Goal: Task Accomplishment & Management: Use online tool/utility

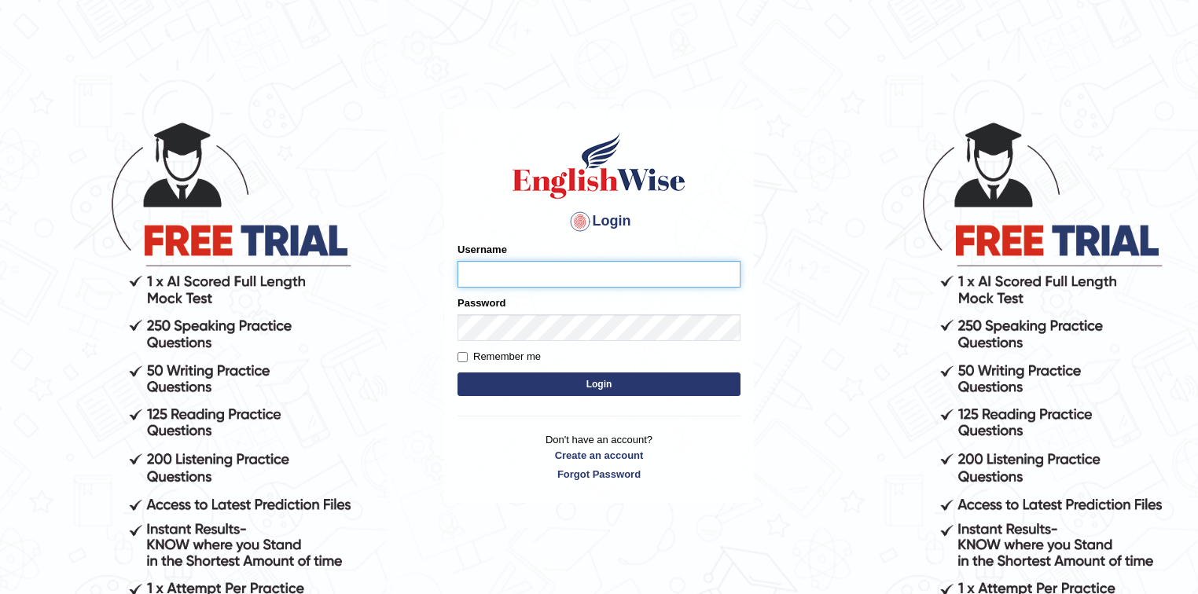
type input "Eunice7589"
click at [608, 383] on button "Login" at bounding box center [599, 385] width 283 height 24
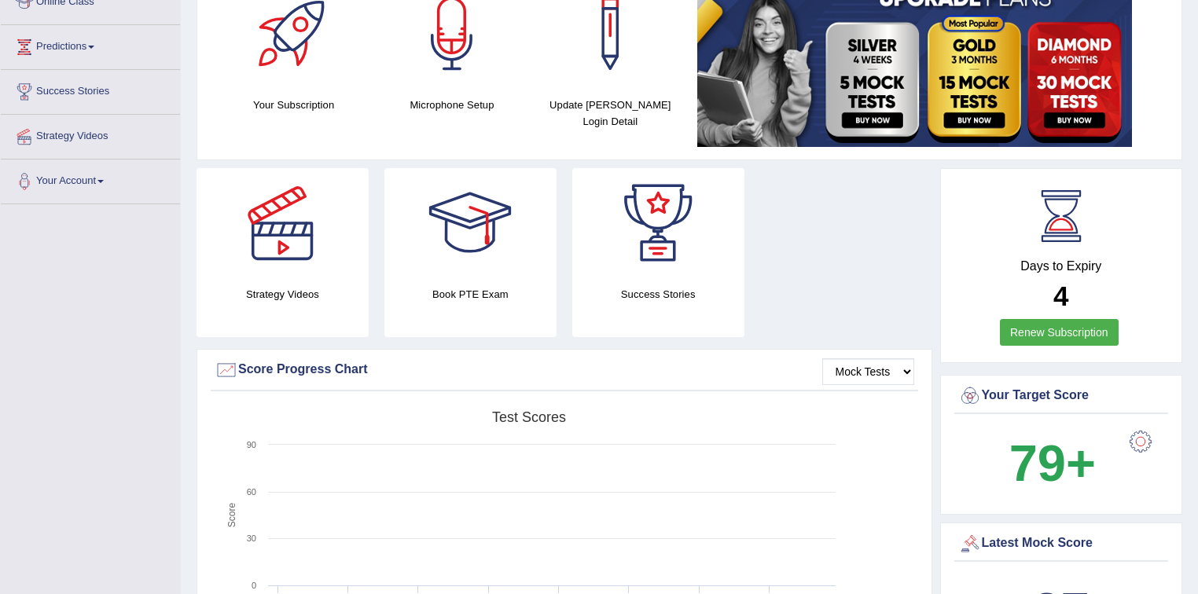
scroll to position [63, 0]
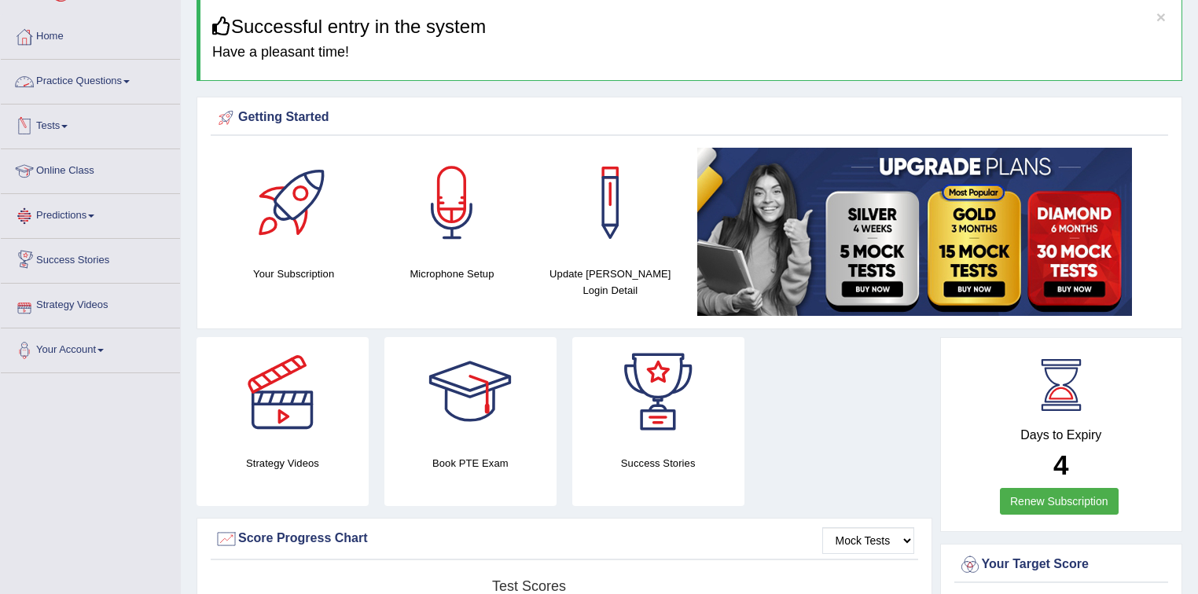
click at [129, 80] on span at bounding box center [126, 81] width 6 height 3
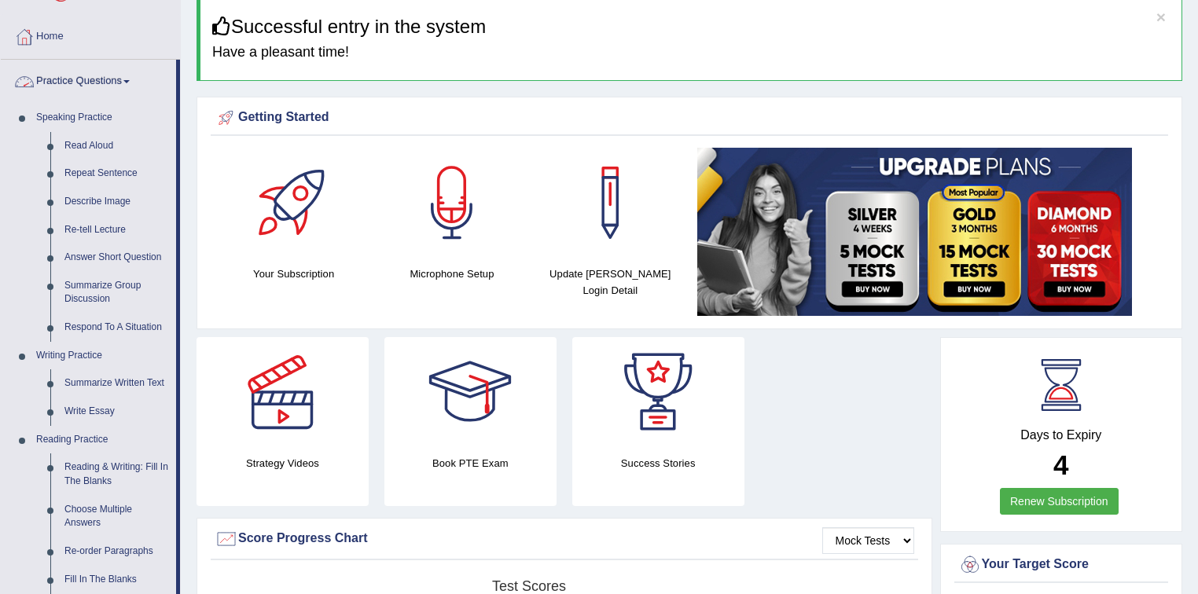
click at [128, 79] on link "Practice Questions" at bounding box center [88, 79] width 175 height 39
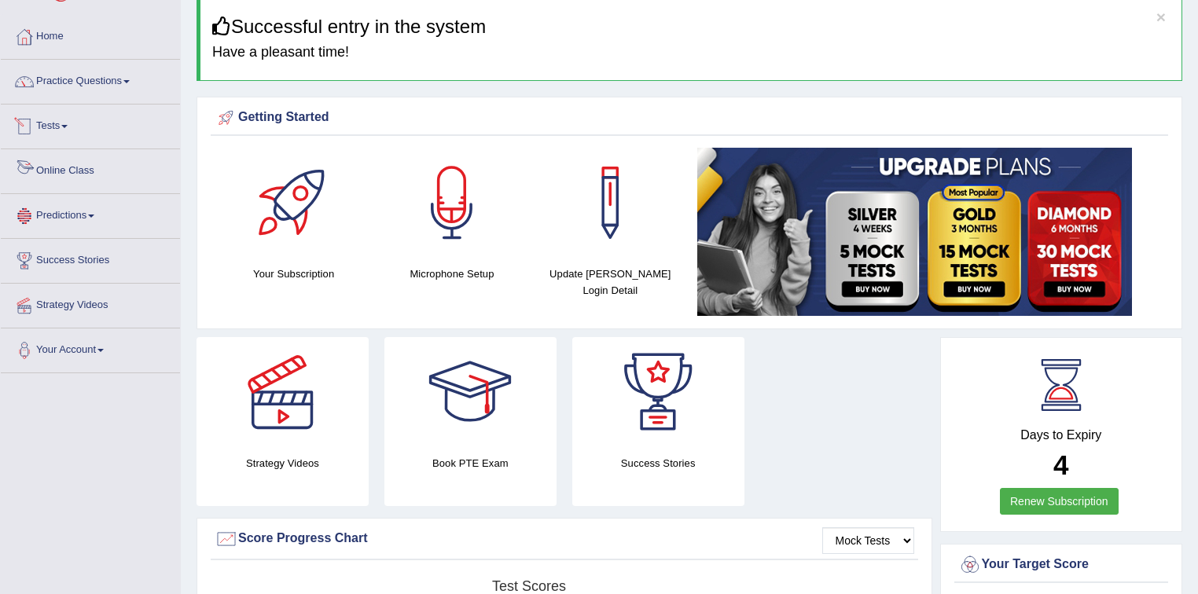
click at [65, 123] on link "Tests" at bounding box center [90, 124] width 179 height 39
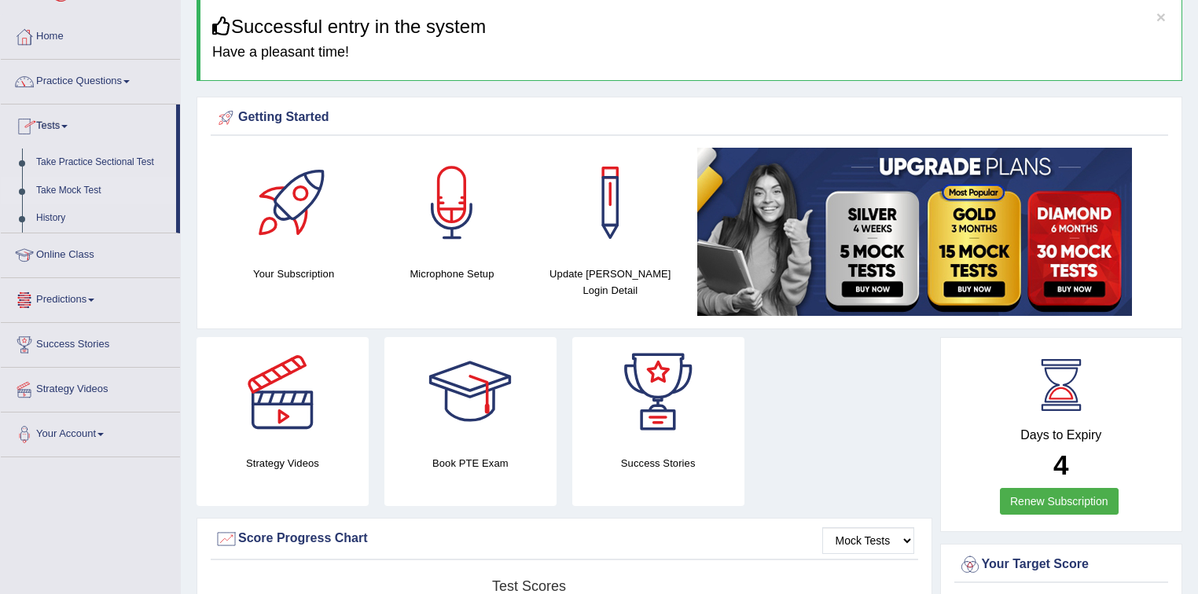
click at [59, 189] on link "Take Mock Test" at bounding box center [102, 191] width 147 height 28
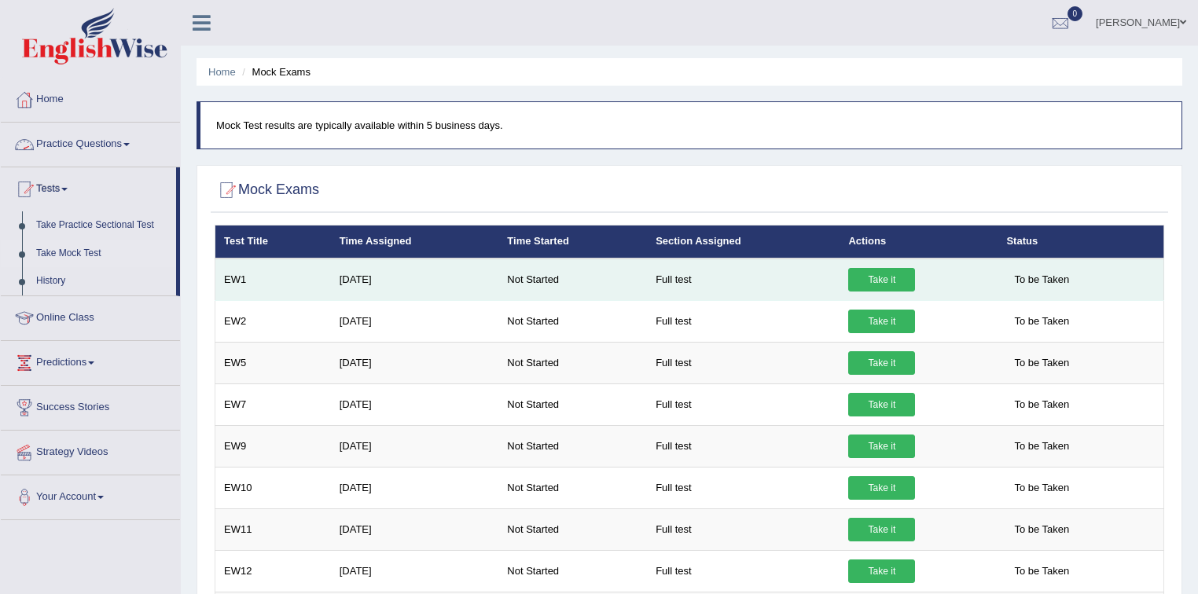
click at [902, 274] on link "Take it" at bounding box center [881, 280] width 67 height 24
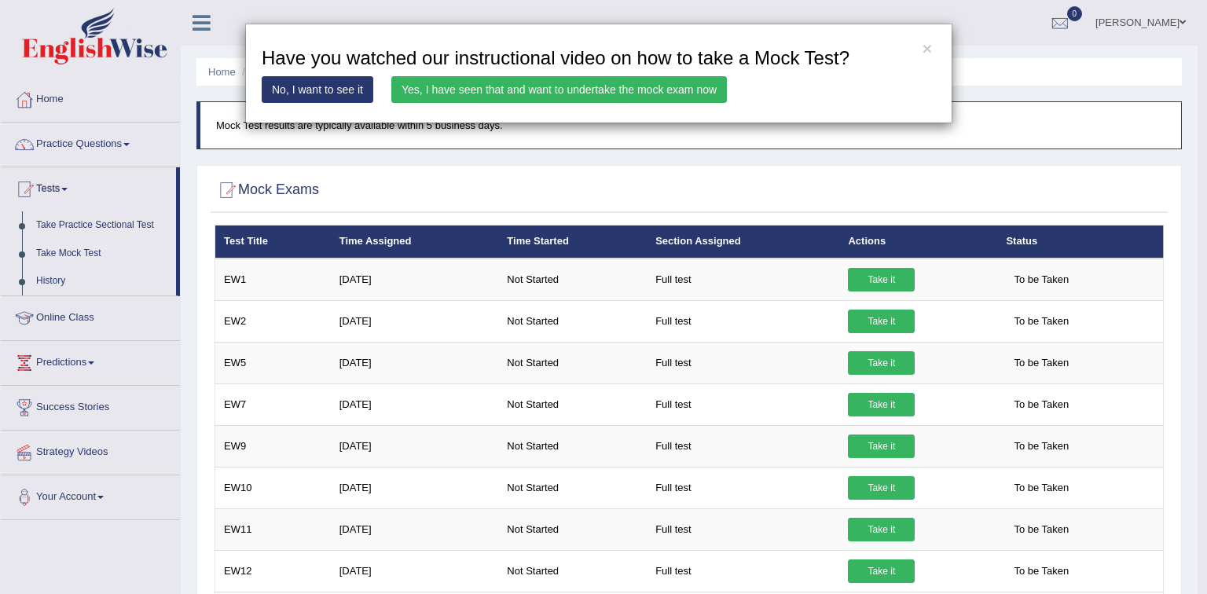
click at [641, 83] on link "Yes, I have seen that and want to undertake the mock exam now" at bounding box center [559, 89] width 336 height 27
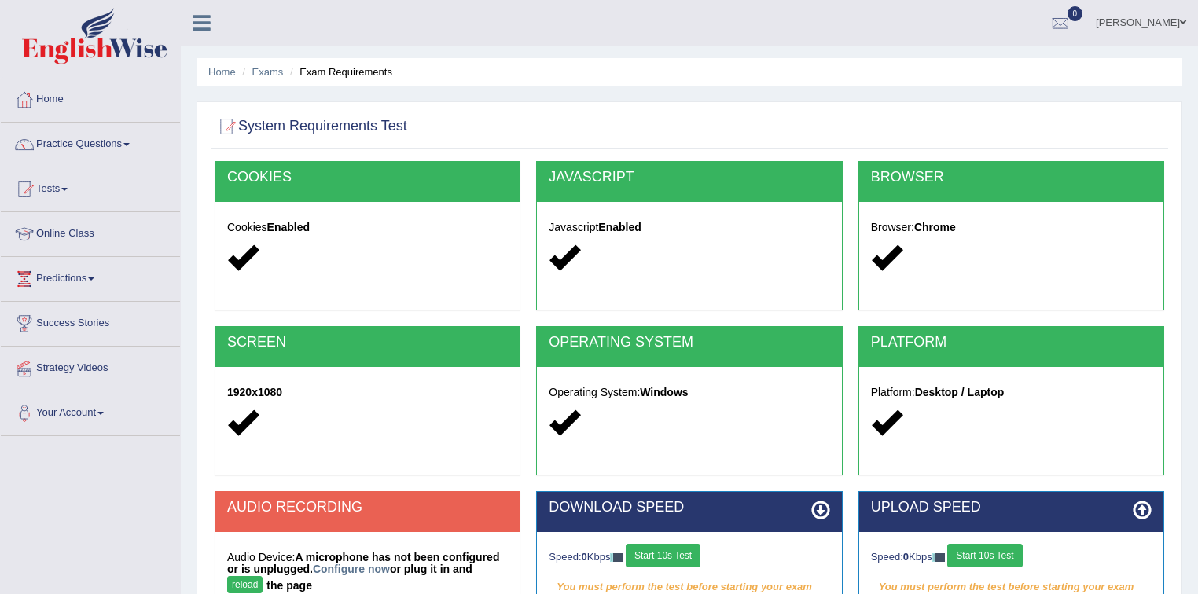
scroll to position [189, 0]
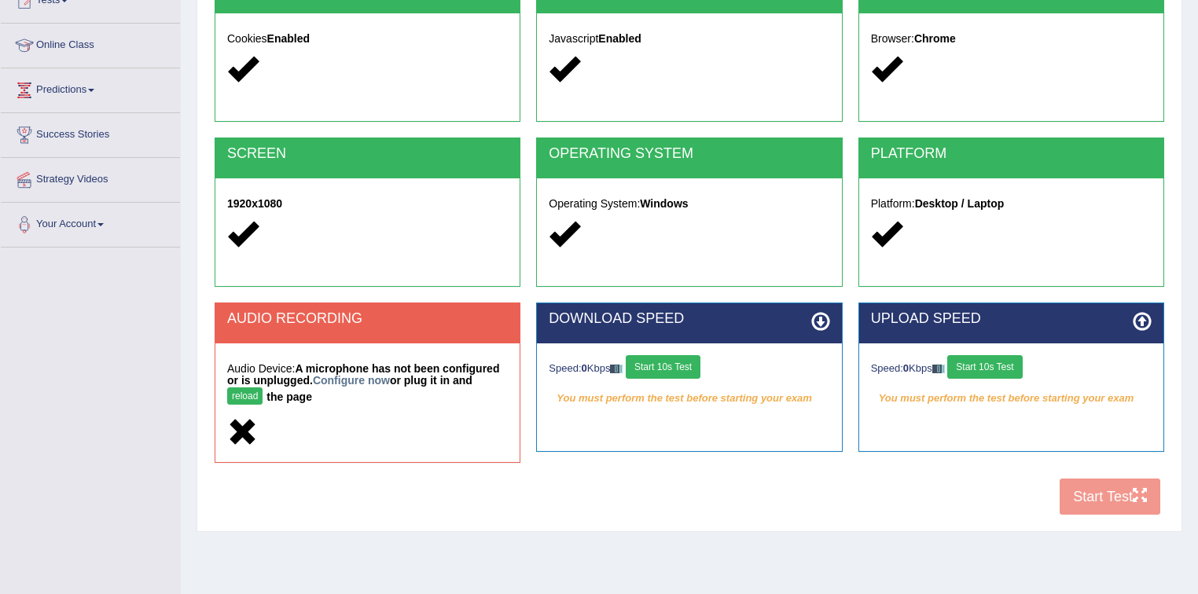
click at [244, 396] on button "reload" at bounding box center [244, 396] width 35 height 17
click at [244, 395] on button "reload" at bounding box center [244, 396] width 35 height 17
click at [667, 370] on button "Start 10s Test" at bounding box center [663, 367] width 75 height 24
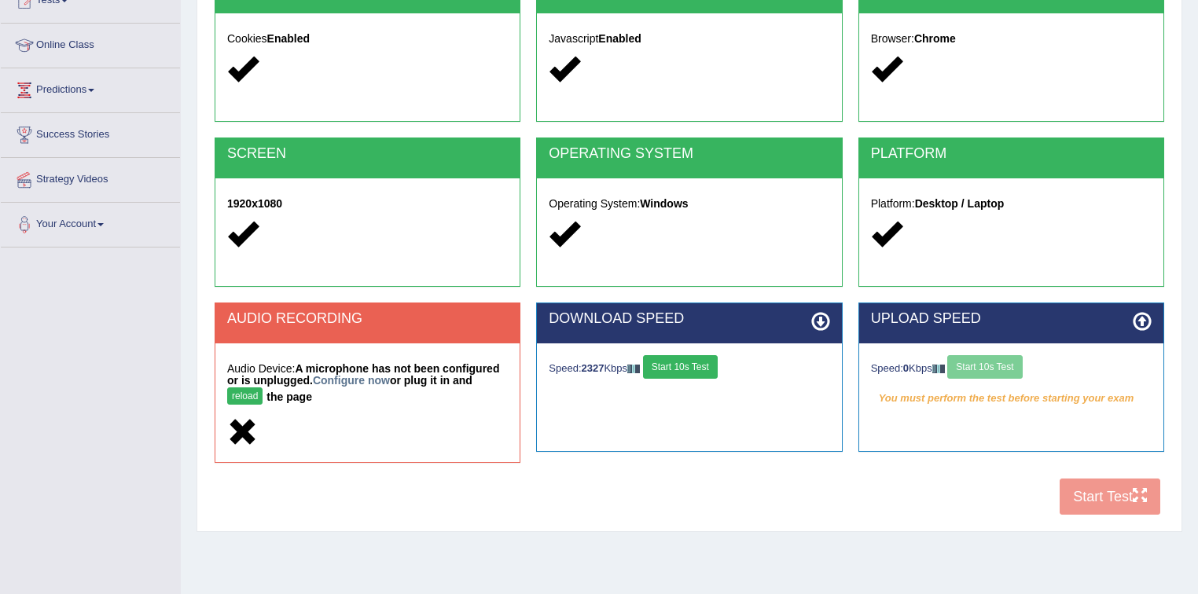
click at [991, 366] on div "Speed: 0 Kbps Start 10s Test" at bounding box center [1011, 369] width 281 height 28
click at [903, 476] on div "AUDIO RECORDING Audio Device: A microphone has not been configured or is unplug…" at bounding box center [689, 391] width 965 height 176
click at [1000, 366] on button "Start 10s Test" at bounding box center [984, 367] width 75 height 24
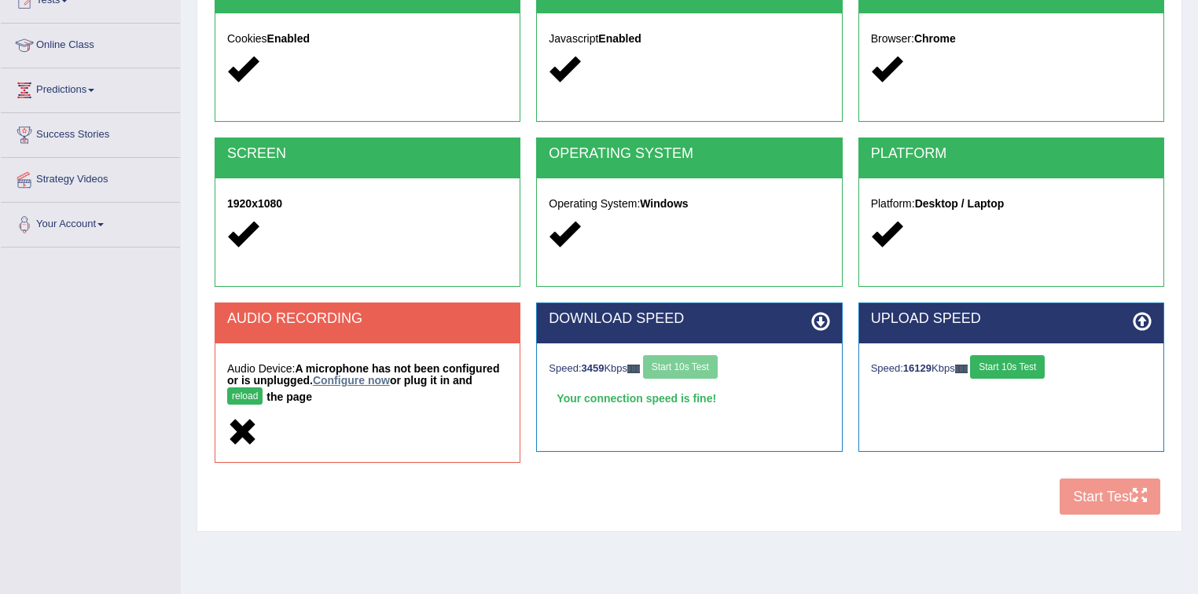
click at [334, 377] on link "Configure now" at bounding box center [351, 380] width 77 height 13
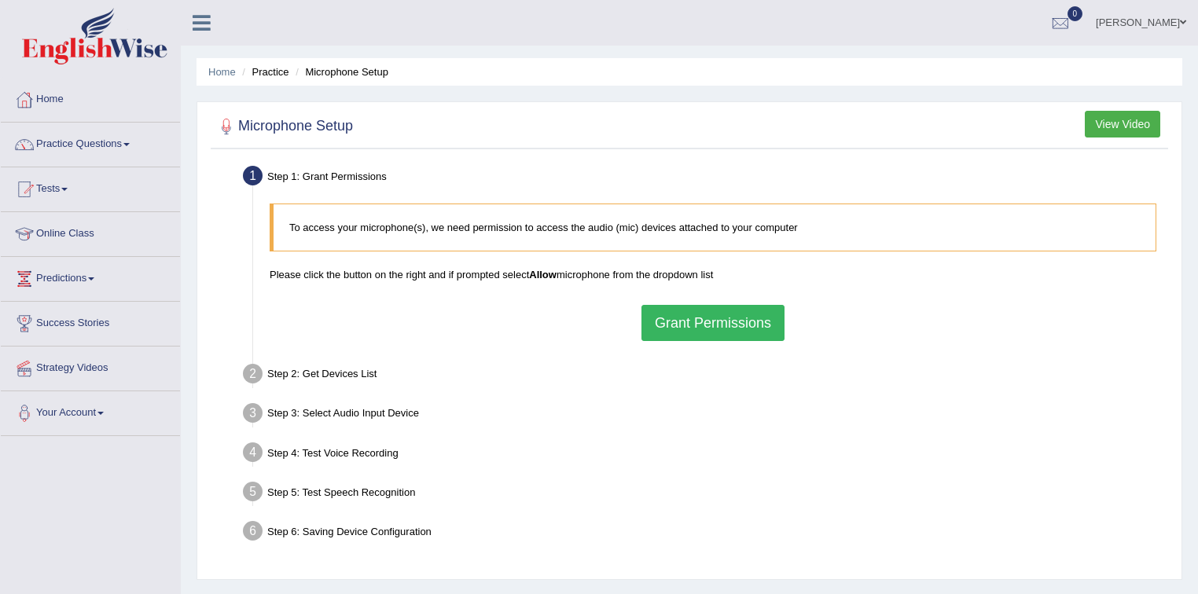
click at [707, 330] on button "Grant Permissions" at bounding box center [712, 323] width 143 height 36
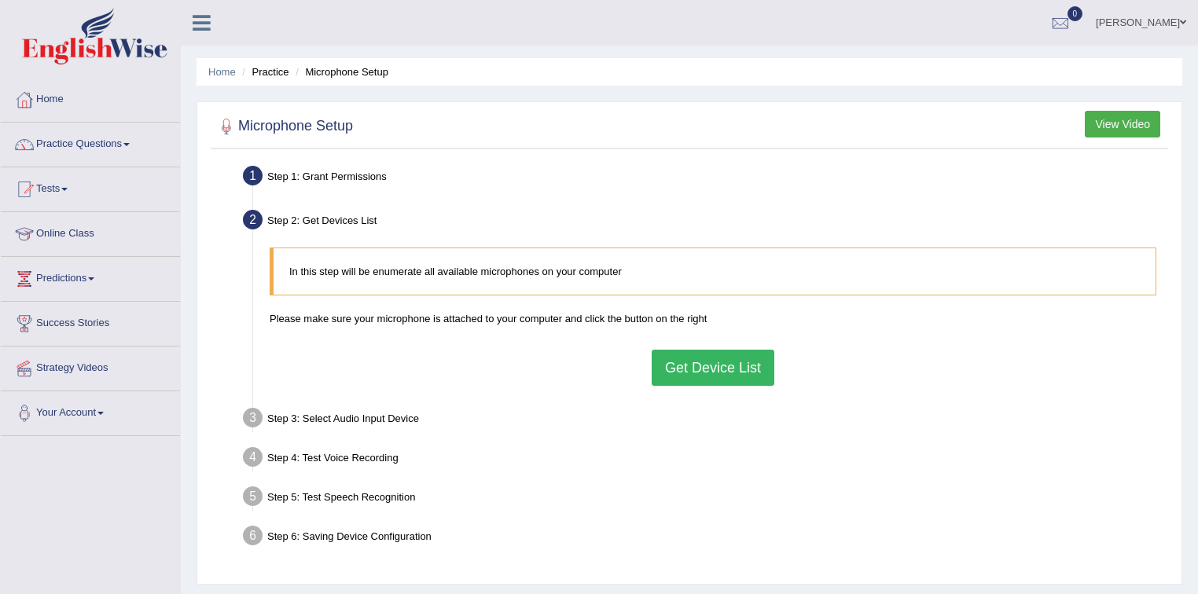
click at [700, 368] on button "Get Device List" at bounding box center [713, 368] width 123 height 36
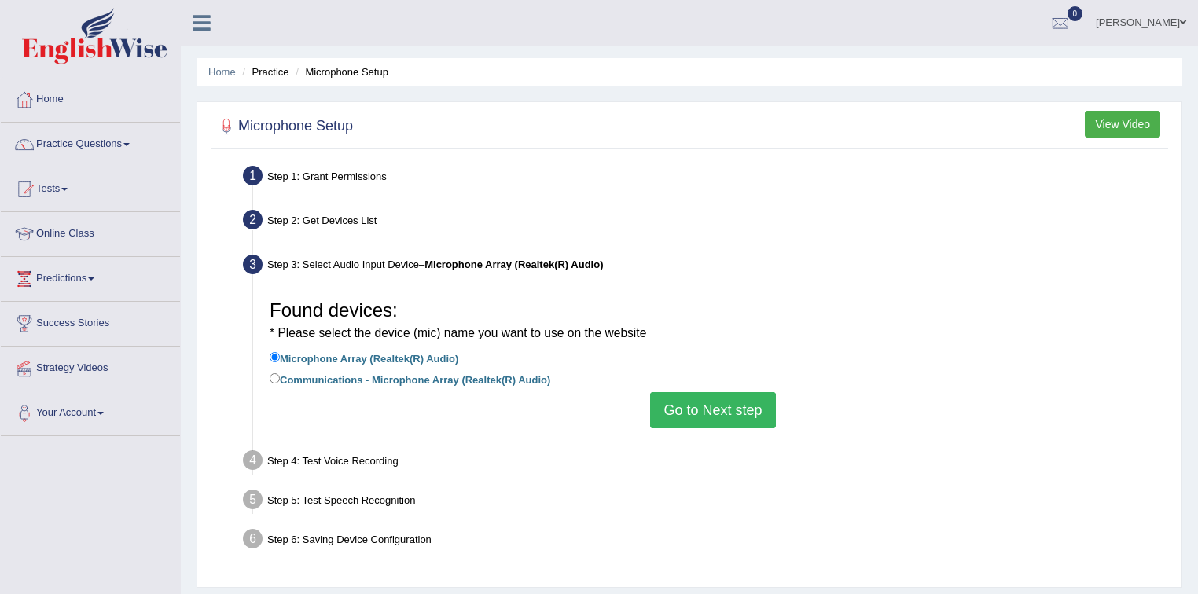
click at [719, 409] on button "Go to Next step" at bounding box center [712, 410] width 125 height 36
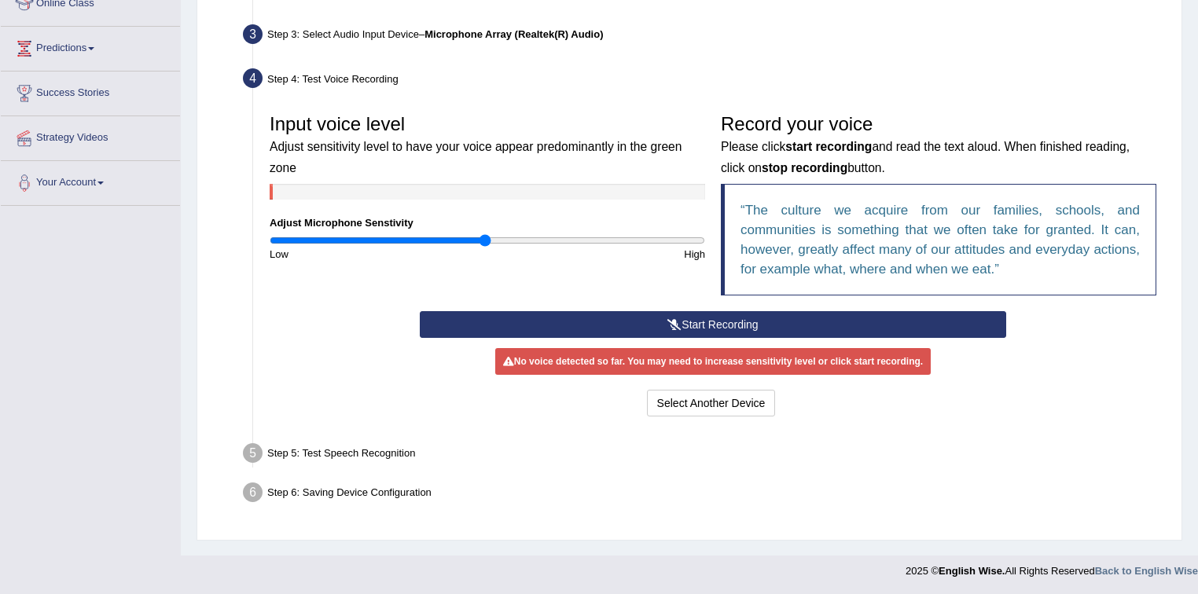
scroll to position [231, 0]
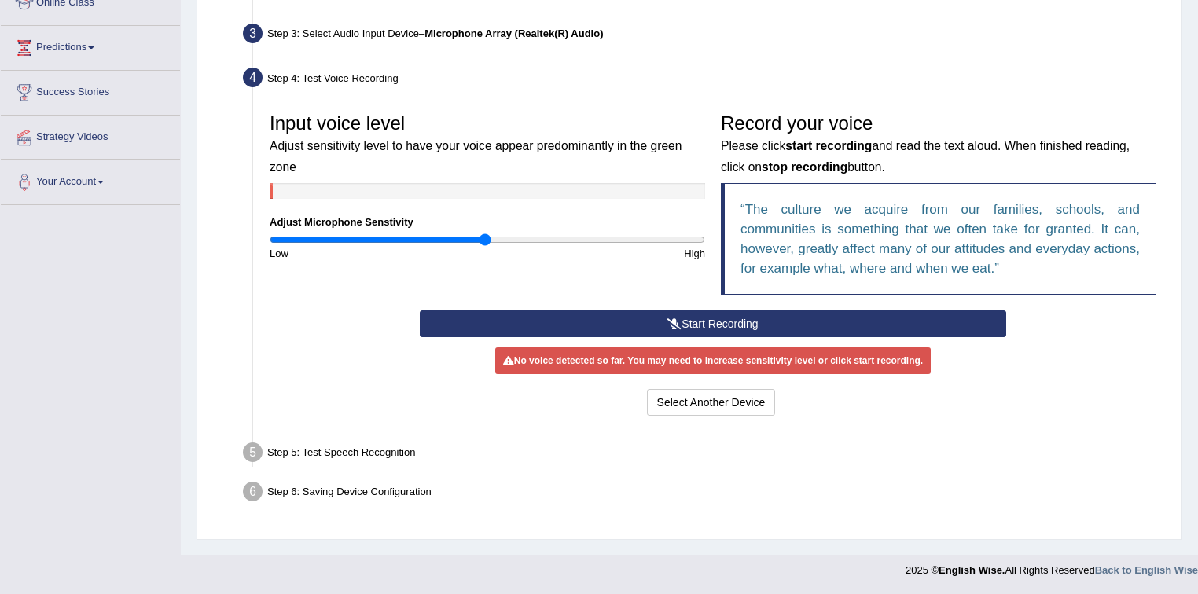
click at [717, 323] on button "Start Recording" at bounding box center [713, 324] width 586 height 27
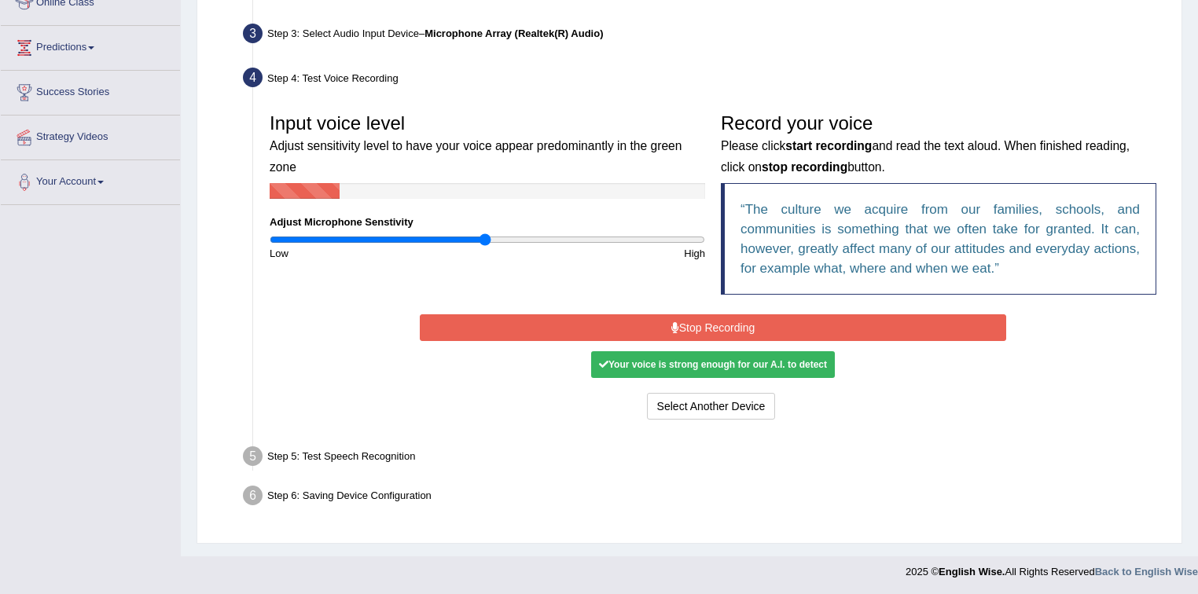
click at [722, 323] on button "Stop Recording" at bounding box center [713, 327] width 586 height 27
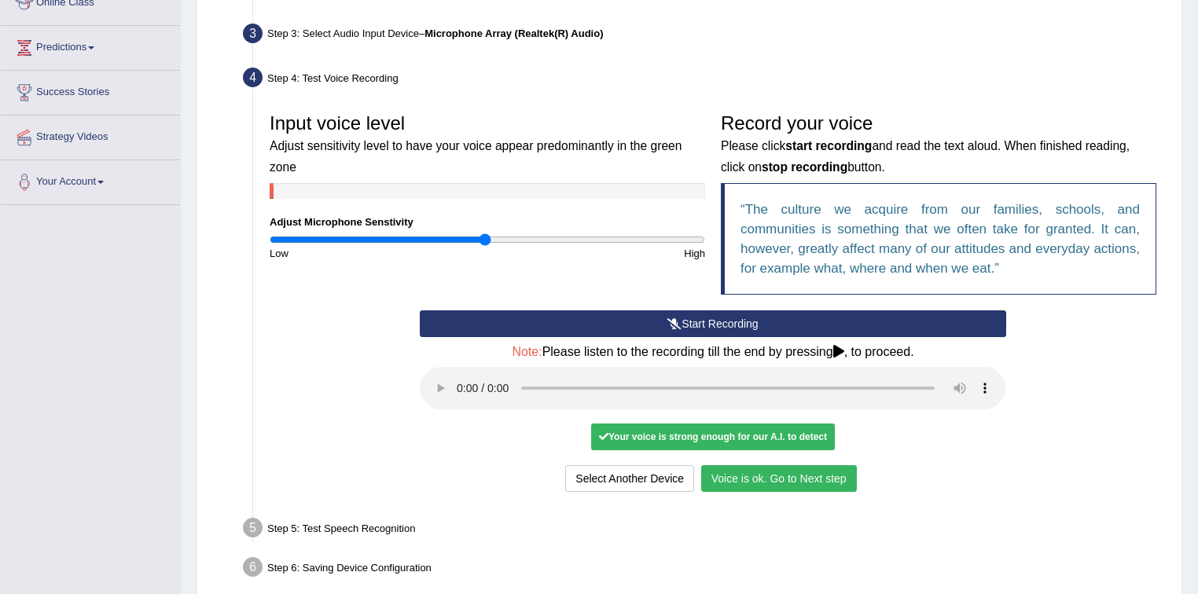
click at [755, 479] on button "Voice is ok. Go to Next step" at bounding box center [779, 478] width 156 height 27
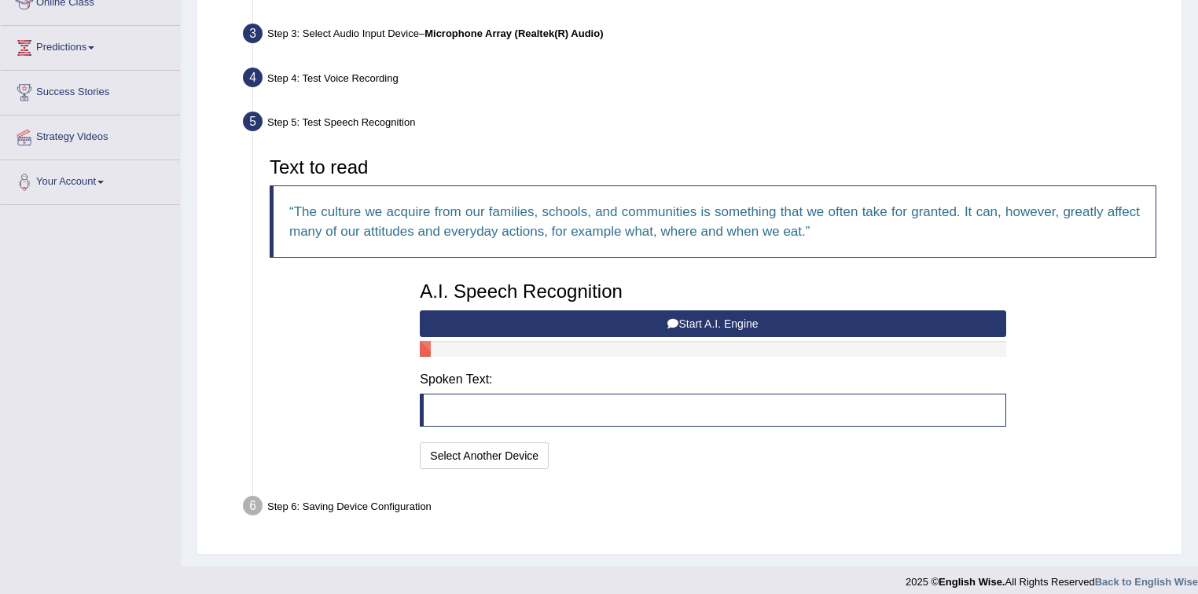
click at [706, 314] on button "Start A.I. Engine" at bounding box center [713, 324] width 586 height 27
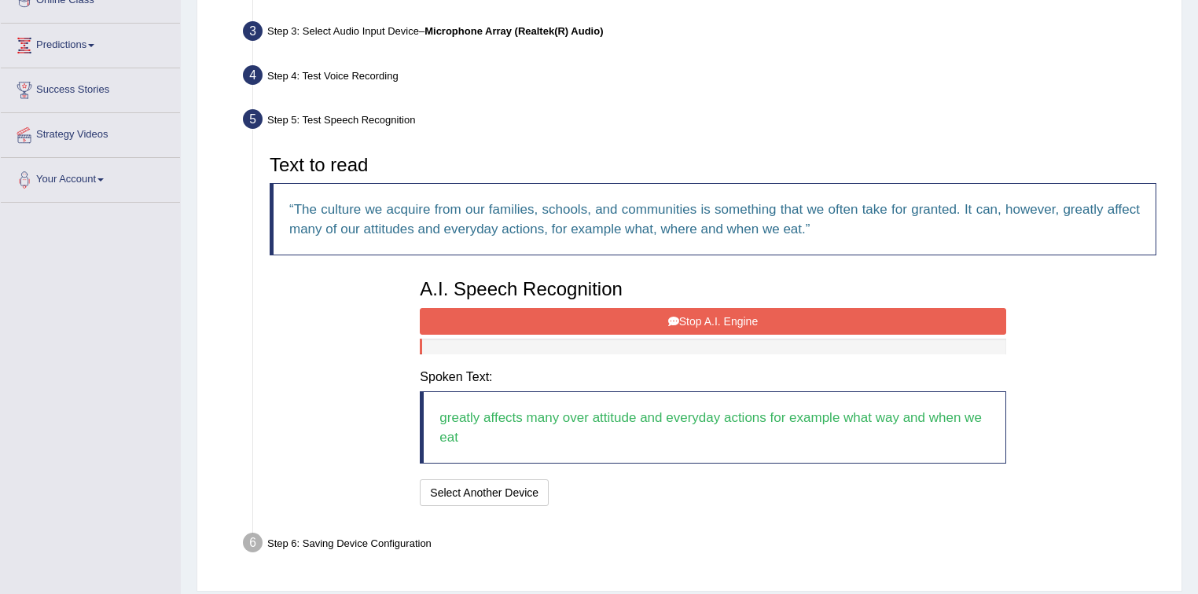
scroll to position [280, 0]
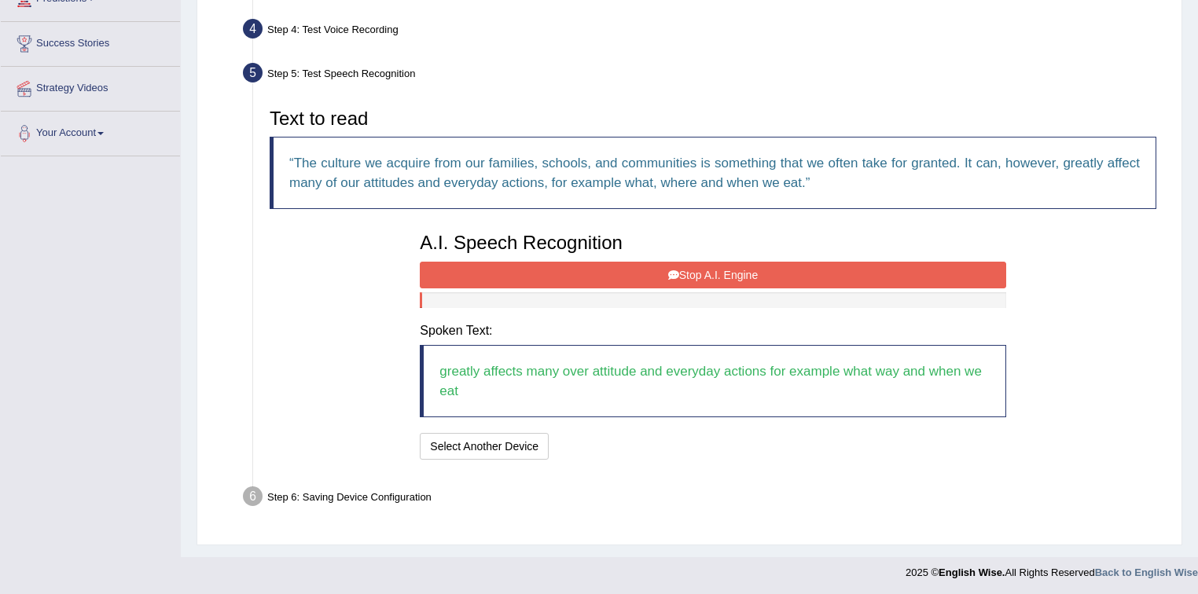
click at [682, 264] on button "Stop A.I. Engine" at bounding box center [713, 275] width 586 height 27
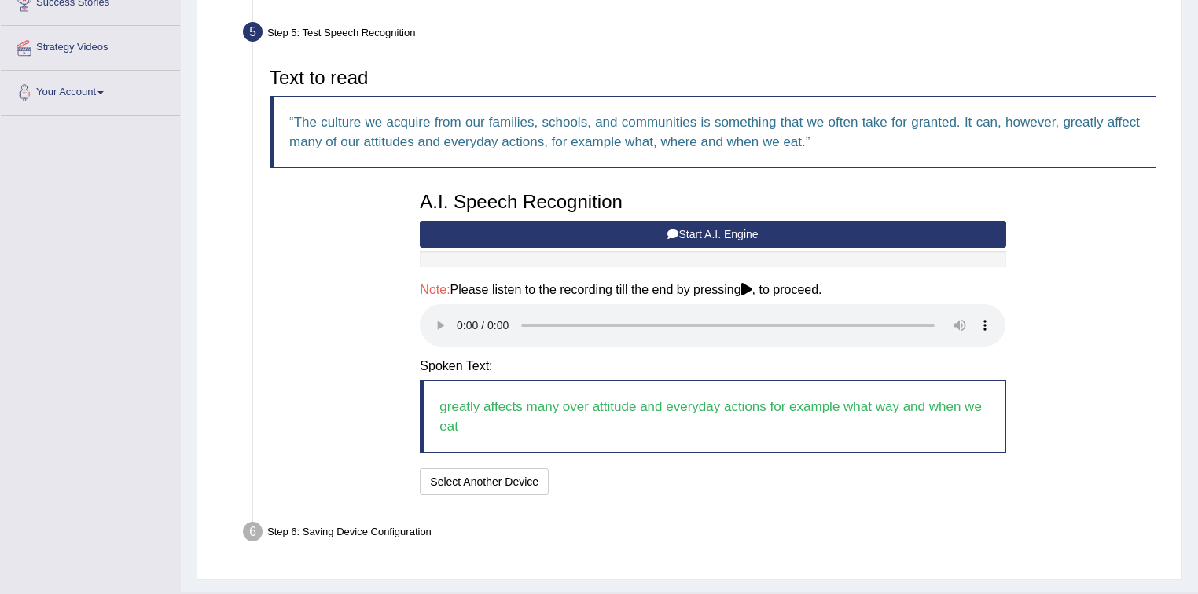
scroll to position [343, 0]
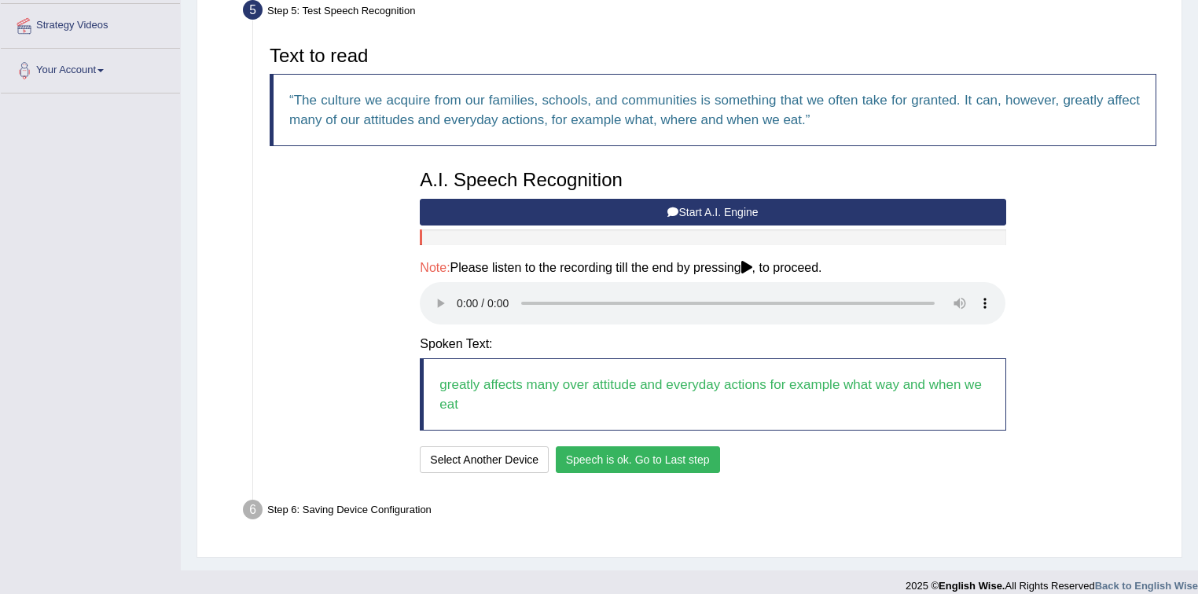
click at [638, 459] on button "Speech is ok. Go to Last step" at bounding box center [638, 460] width 164 height 27
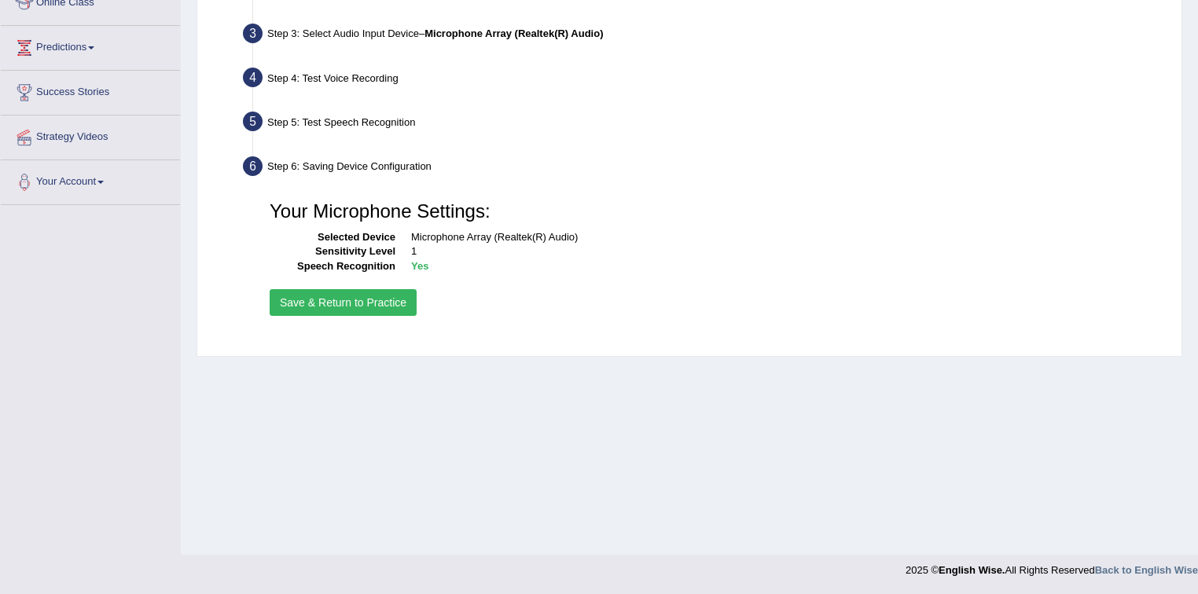
click at [334, 308] on button "Save & Return to Practice" at bounding box center [343, 302] width 147 height 27
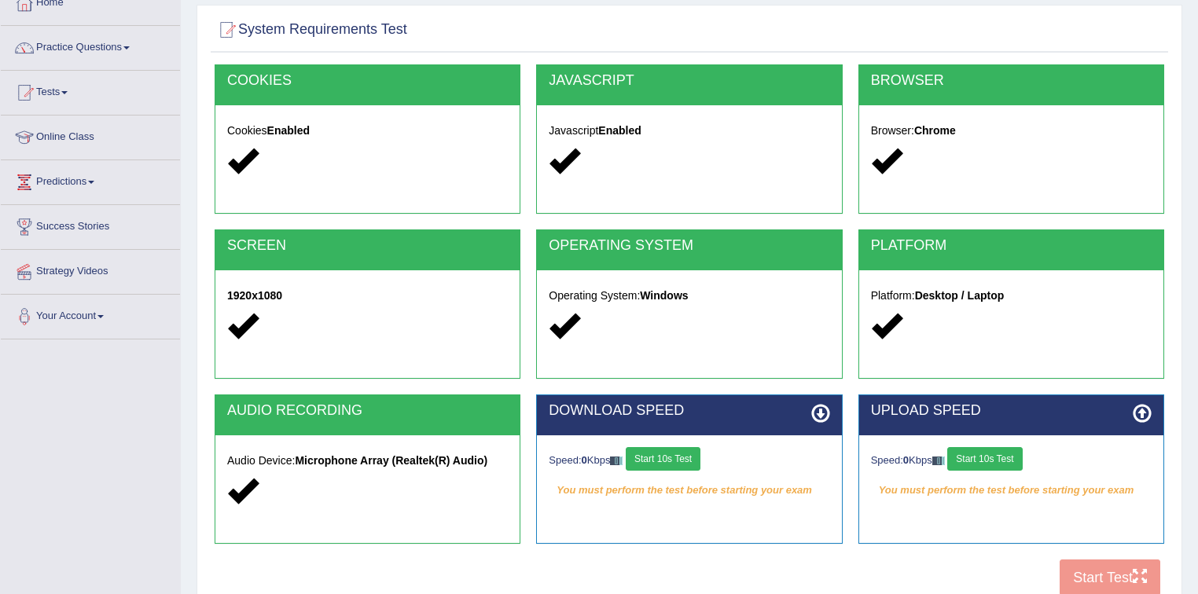
scroll to position [231, 0]
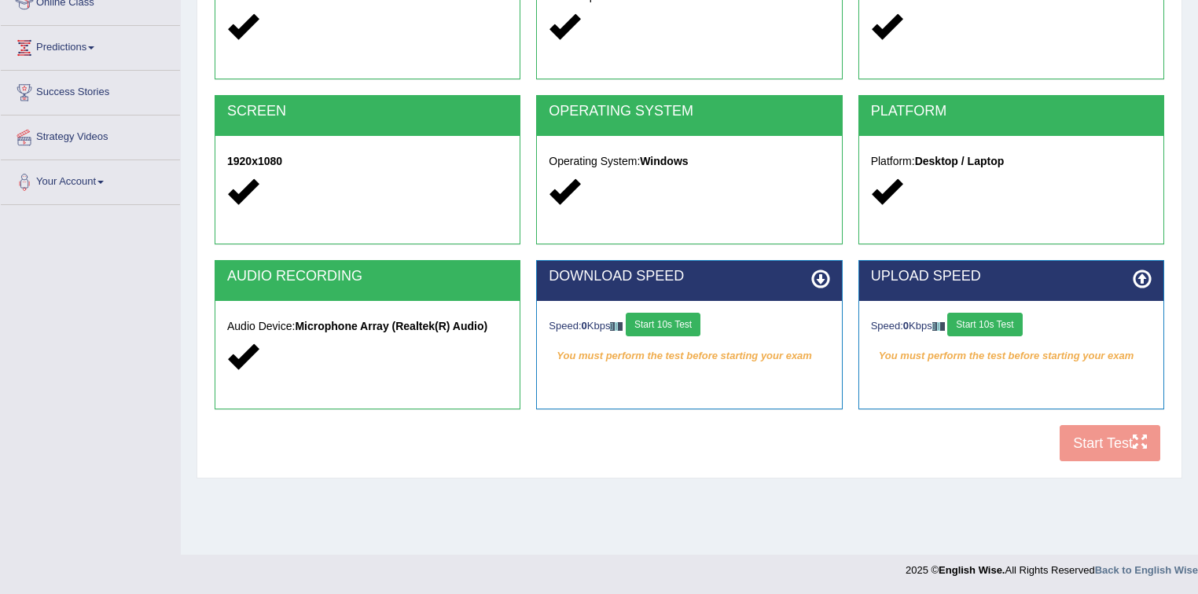
click at [671, 327] on button "Start 10s Test" at bounding box center [663, 325] width 75 height 24
click at [985, 322] on button "Start 10s Test" at bounding box center [984, 325] width 75 height 24
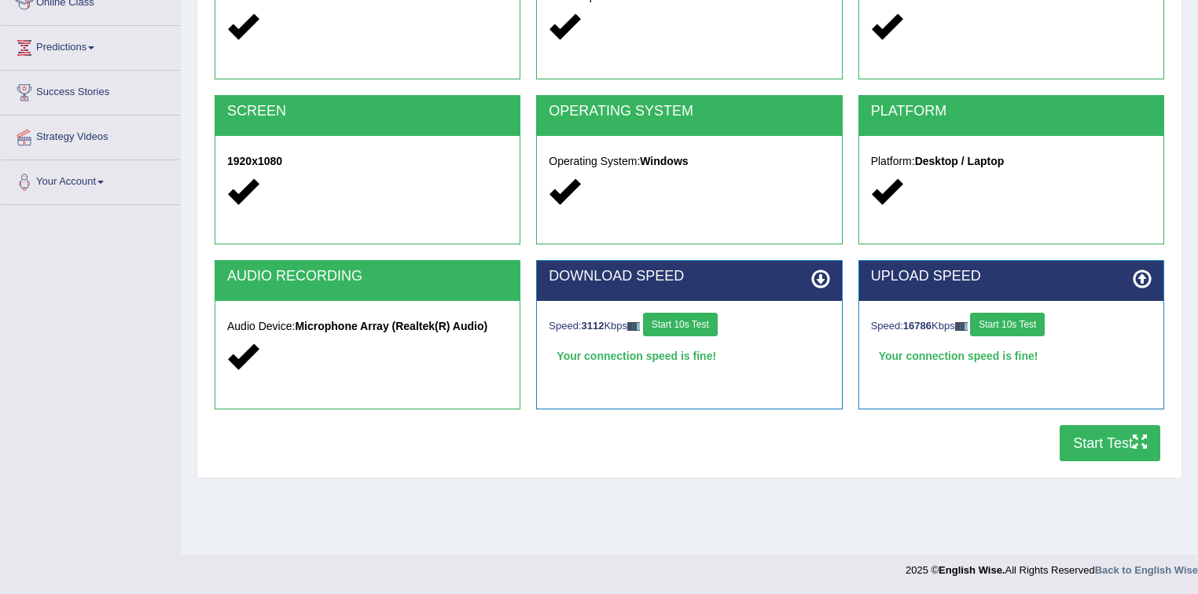
click at [1090, 443] on button "Start Test" at bounding box center [1110, 443] width 101 height 36
